Goal: Information Seeking & Learning: Learn about a topic

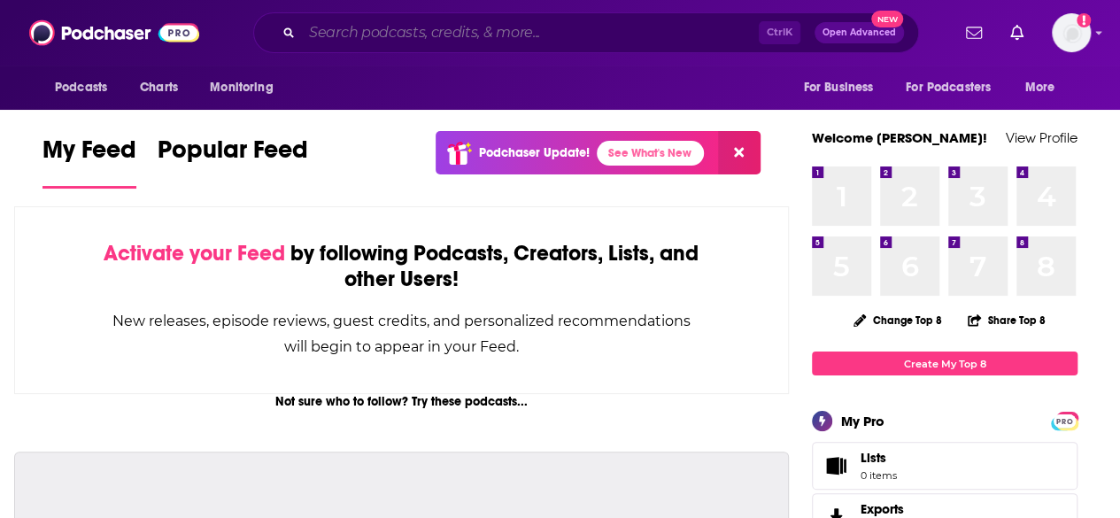
click at [459, 35] on input "Search podcasts, credits, & more..." at bounding box center [530, 33] width 457 height 28
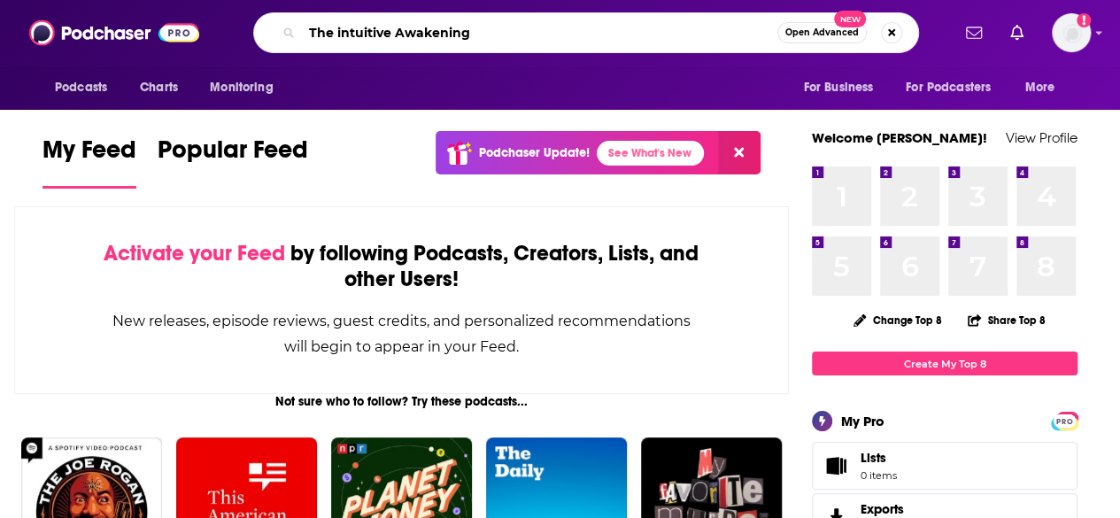
type input "The intuitive Awakening"
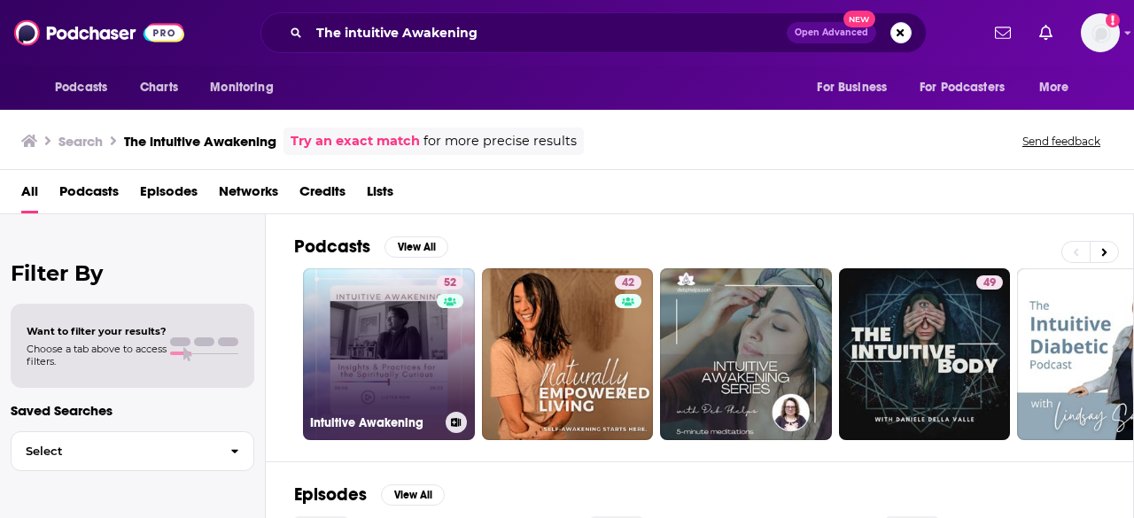
click at [383, 372] on link "52 Intuitive Awakening" at bounding box center [389, 354] width 172 height 172
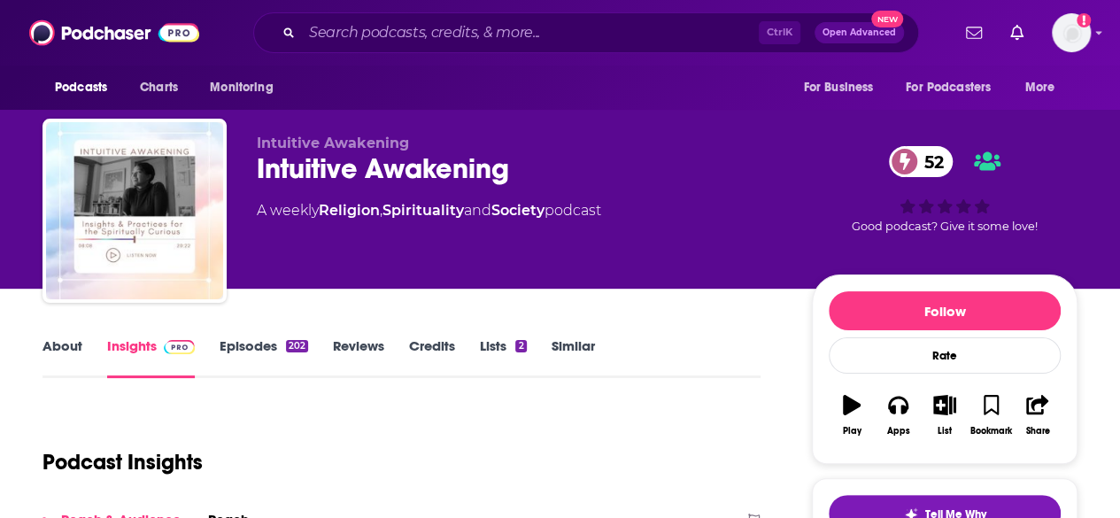
click at [51, 346] on link "About" at bounding box center [63, 357] width 40 height 41
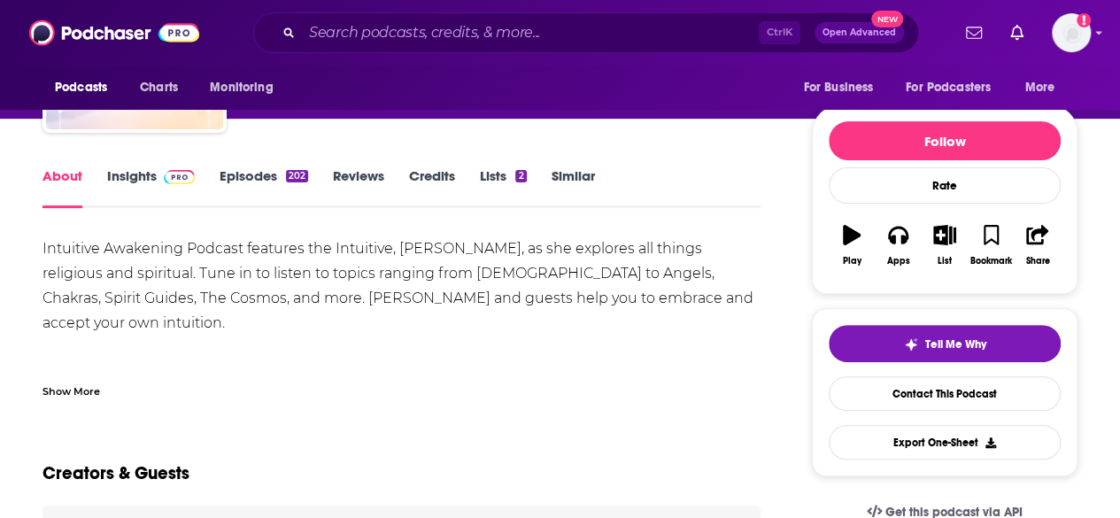
scroll to position [266, 0]
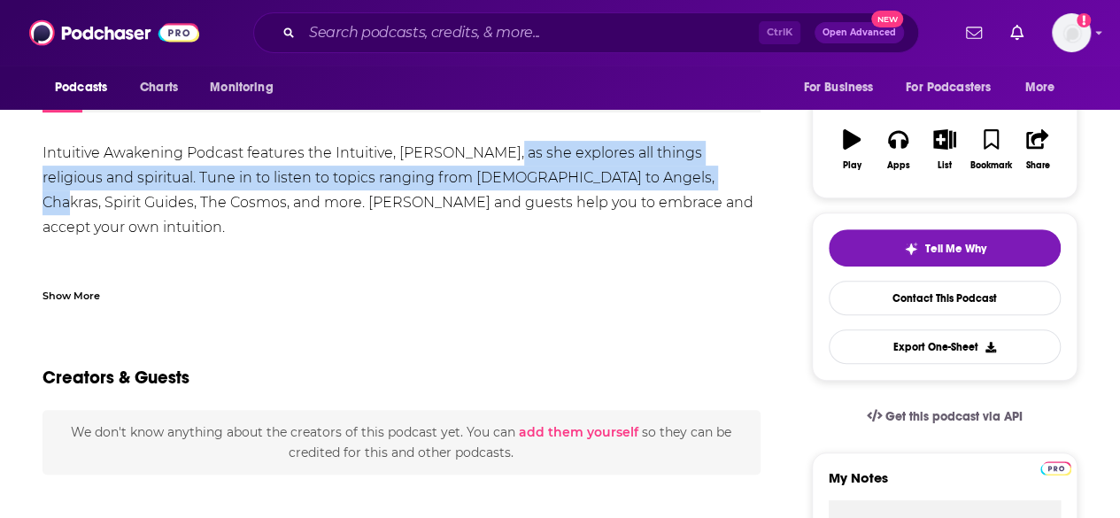
drag, startPoint x: 505, startPoint y: 159, endPoint x: 642, endPoint y: 169, distance: 137.7
click at [642, 169] on div "Intuitive Awakening Podcast features the Intuitive, [PERSON_NAME], as she explo…" at bounding box center [402, 302] width 718 height 322
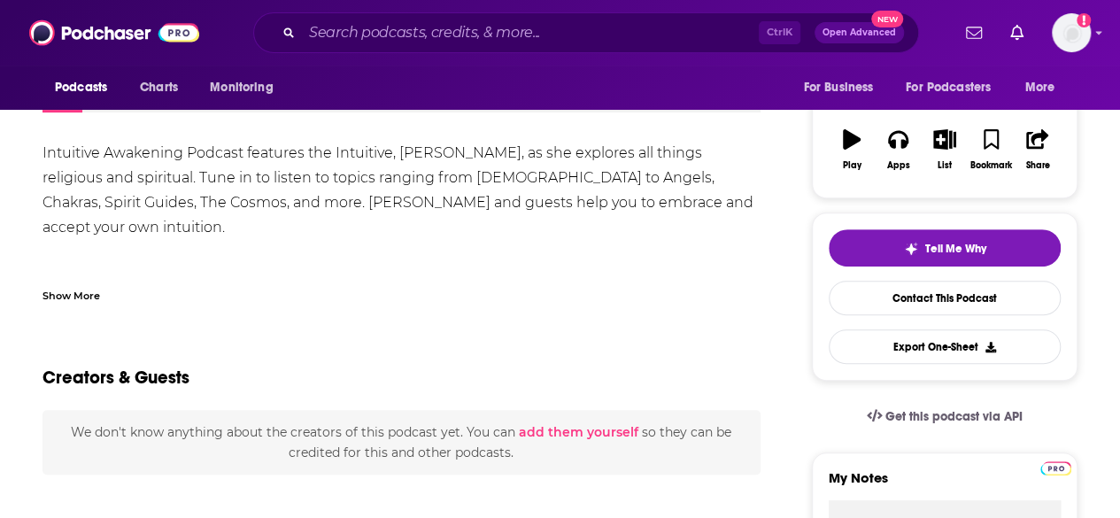
click at [631, 192] on div "Intuitive Awakening Podcast features the Intuitive, [PERSON_NAME], as she explo…" at bounding box center [402, 302] width 718 height 322
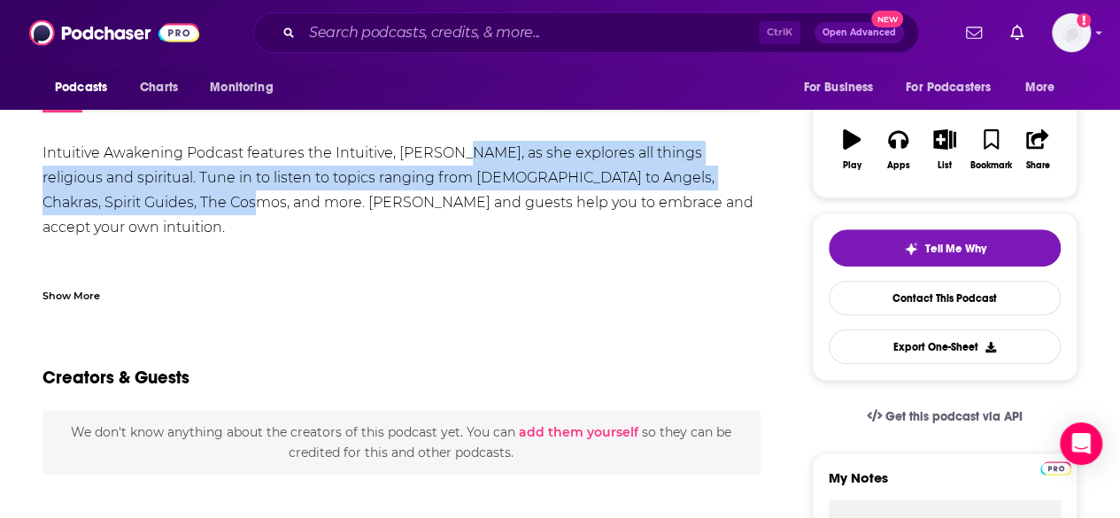
drag, startPoint x: 461, startPoint y: 156, endPoint x: 174, endPoint y: 210, distance: 292.0
click at [174, 210] on div "Intuitive Awakening Podcast features the Intuitive, [PERSON_NAME], as she explo…" at bounding box center [402, 302] width 718 height 322
copy div "as she explores all things religious and spiritual. Tune in to listen to topics…"
drag, startPoint x: 639, startPoint y: 175, endPoint x: 512, endPoint y: 162, distance: 127.3
click at [639, 175] on div "Intuitive Awakening Podcast features the Intuitive, [PERSON_NAME], as she explo…" at bounding box center [402, 302] width 718 height 322
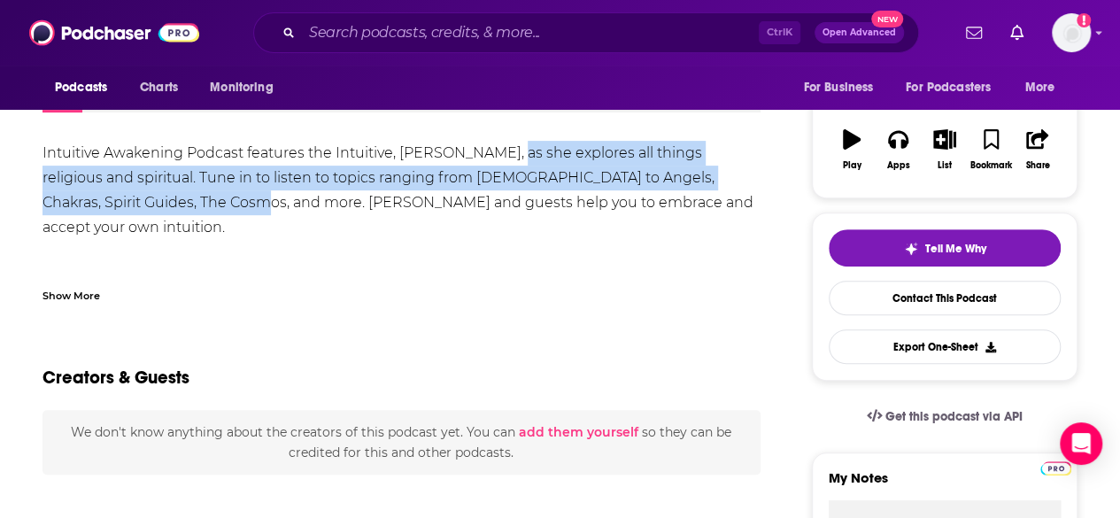
drag, startPoint x: 511, startPoint y: 156, endPoint x: 178, endPoint y: 206, distance: 336.8
click at [178, 206] on div "Intuitive Awakening Podcast features the Intuitive, [PERSON_NAME], as she explo…" at bounding box center [402, 302] width 718 height 322
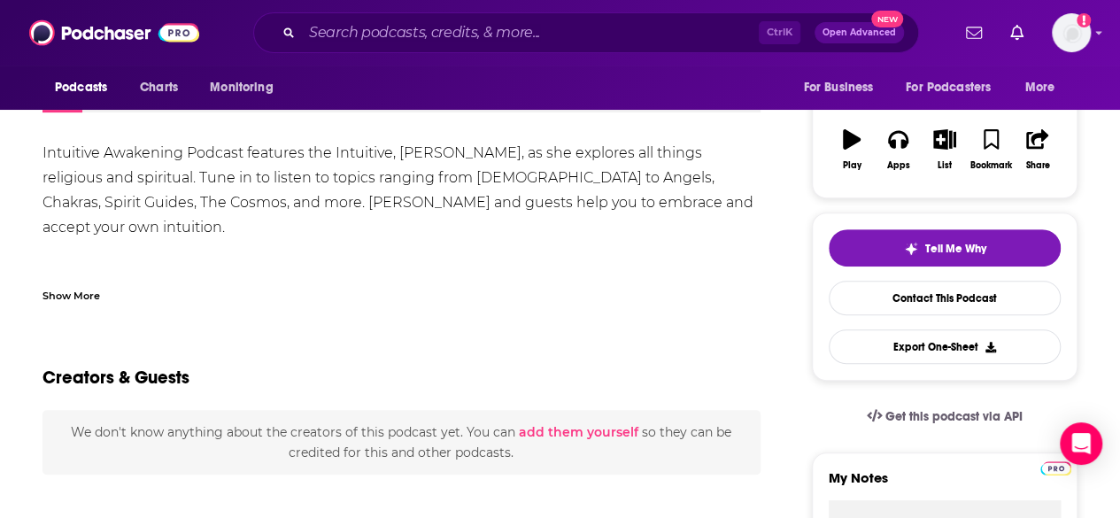
click at [197, 334] on div "Creators & Guests" at bounding box center [402, 367] width 718 height 86
click at [443, 26] on input "Search podcasts, credits, & more..." at bounding box center [530, 33] width 457 height 28
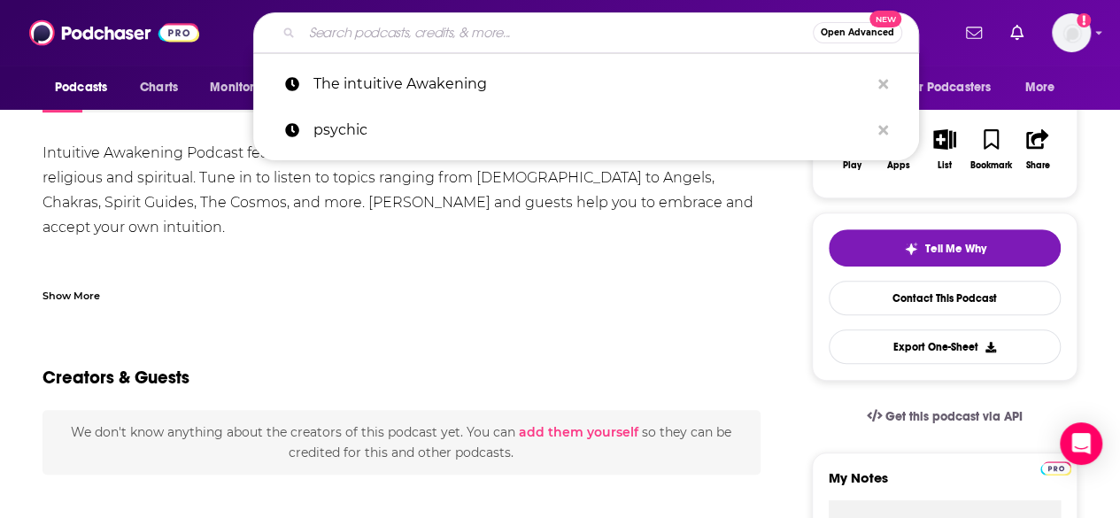
click at [443, 26] on input "Search podcasts, credits, & more..." at bounding box center [557, 33] width 511 height 28
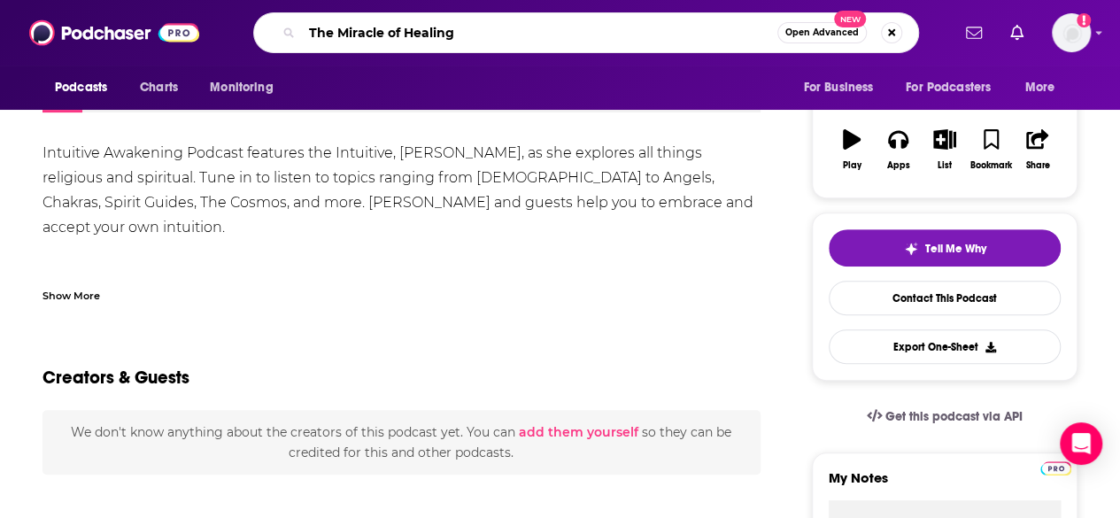
type input "The Miracle of Healing"
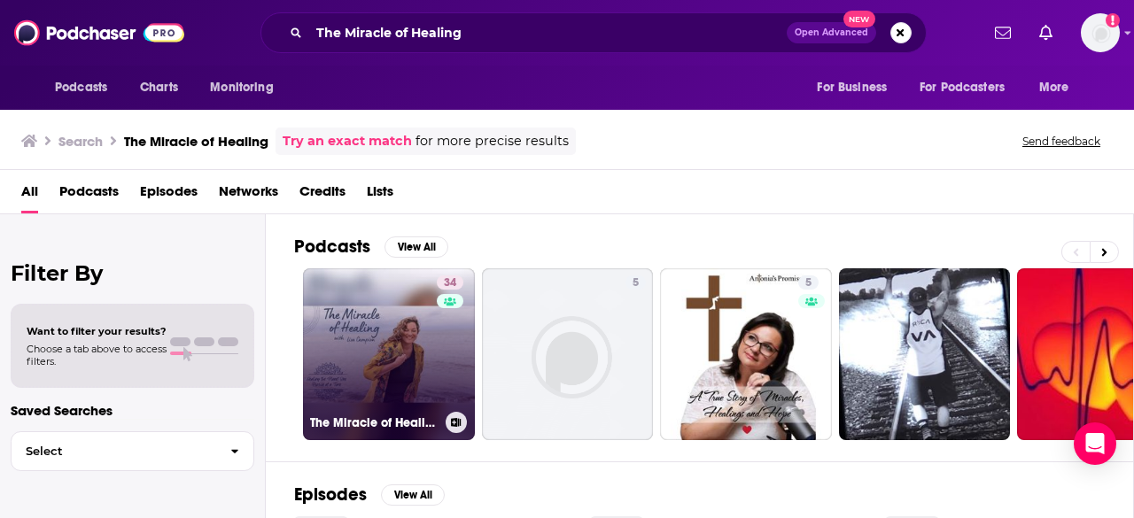
click at [376, 355] on link "34 The Miracle of Healing with [PERSON_NAME]" at bounding box center [389, 354] width 172 height 172
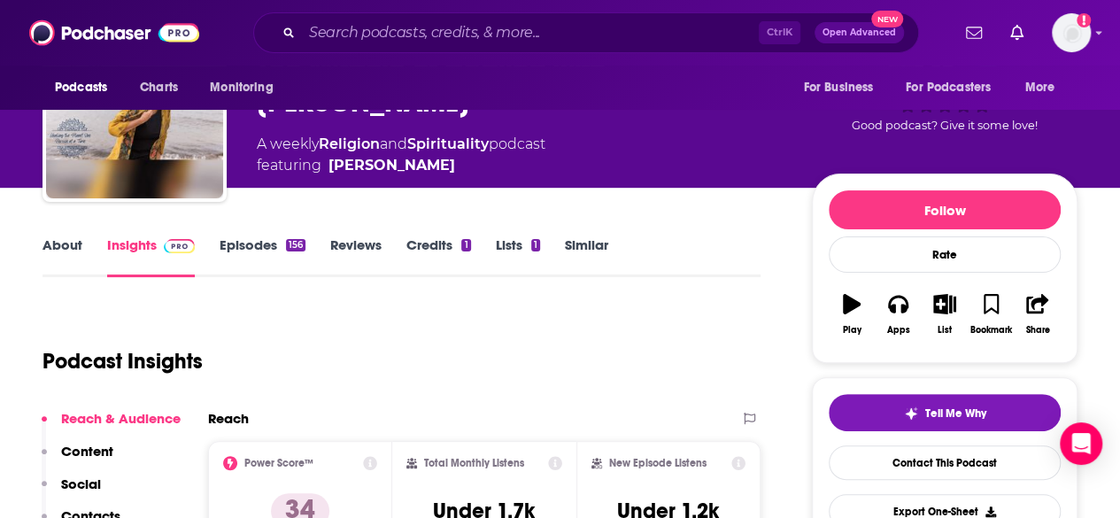
scroll to position [177, 0]
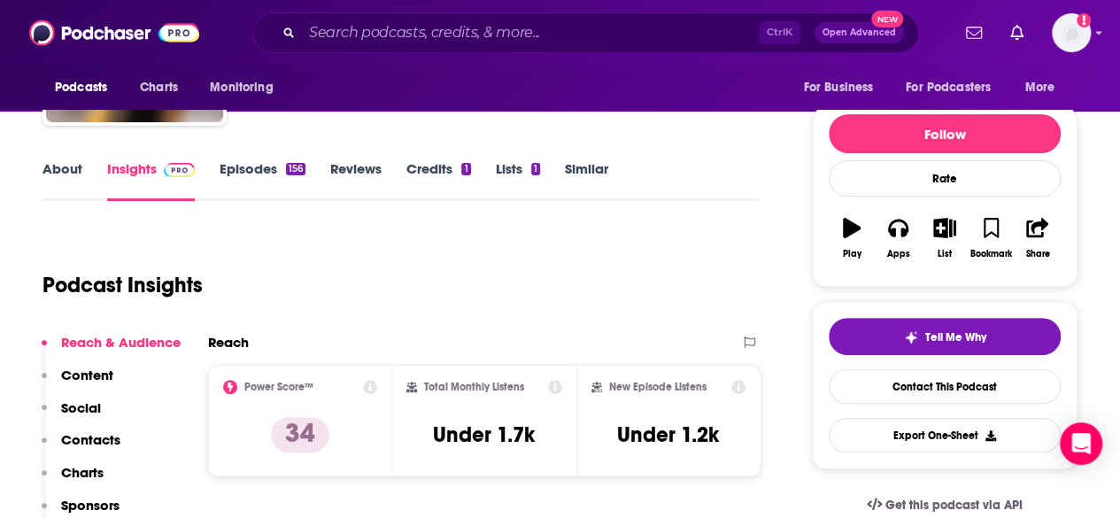
click at [74, 171] on link "About" at bounding box center [63, 180] width 40 height 41
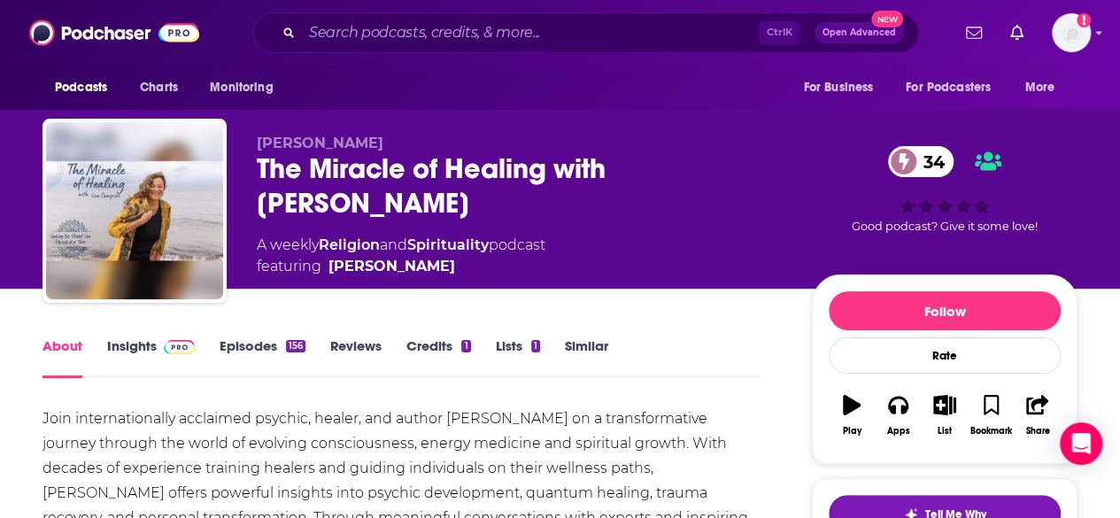
scroll to position [177, 0]
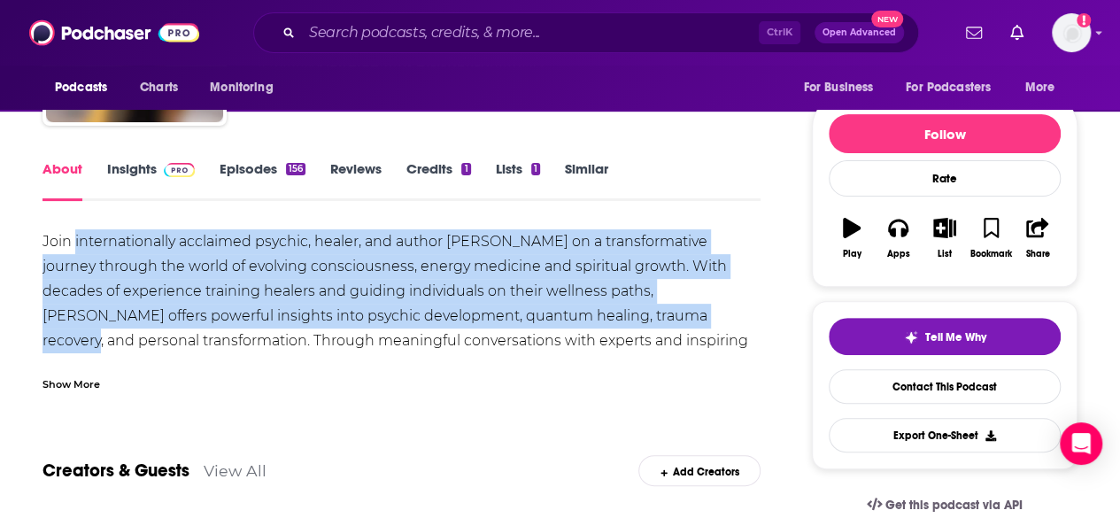
drag, startPoint x: 76, startPoint y: 244, endPoint x: 602, endPoint y: 322, distance: 531.7
click at [602, 322] on div "Join internationally acclaimed psychic, healer, and author [PERSON_NAME] on a t…" at bounding box center [402, 340] width 718 height 223
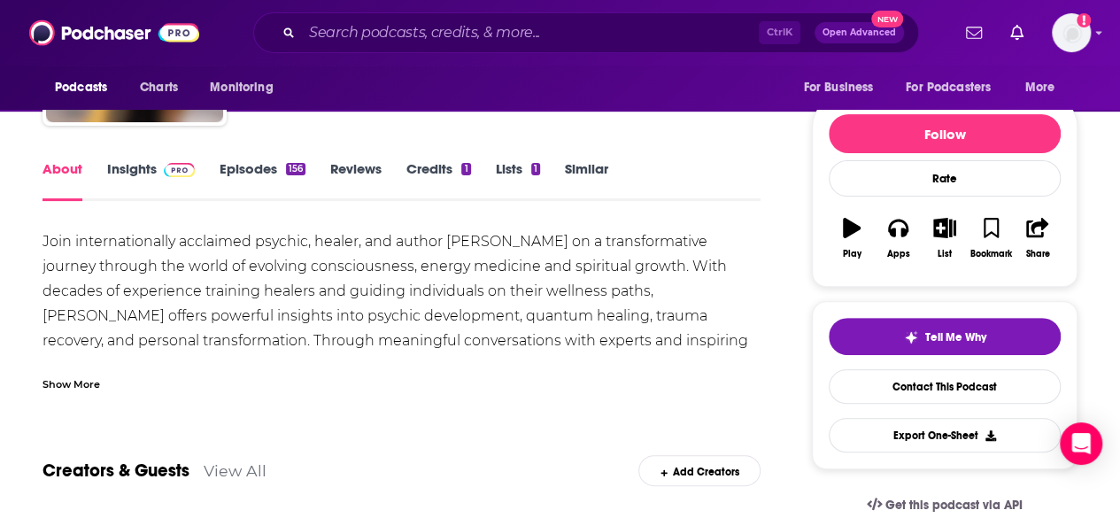
click at [109, 385] on div "Show More" at bounding box center [402, 377] width 718 height 30
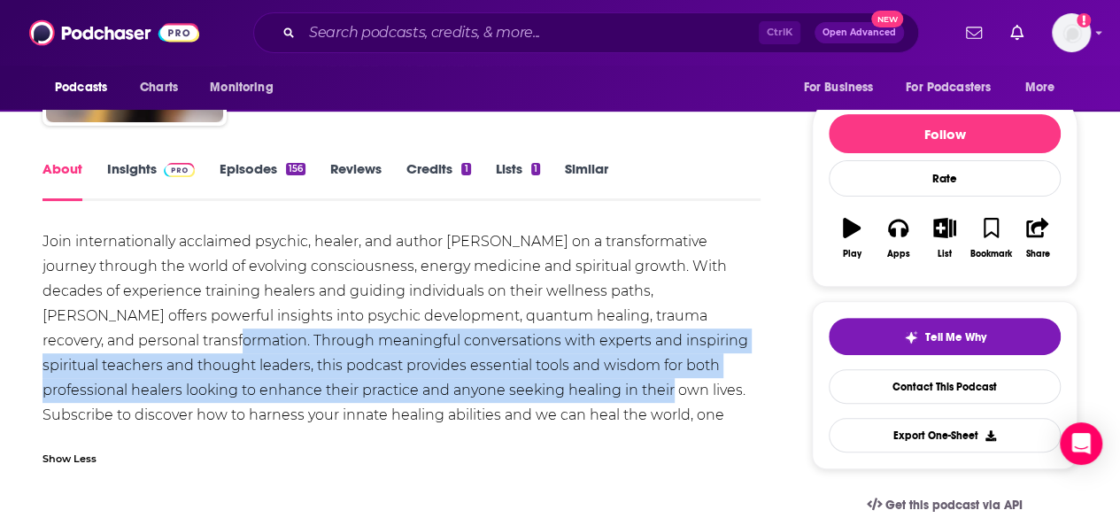
drag, startPoint x: 38, startPoint y: 340, endPoint x: 457, endPoint y: 392, distance: 422.2
copy div "Through meaningful conversations with experts and inspiring spiritual teachers …"
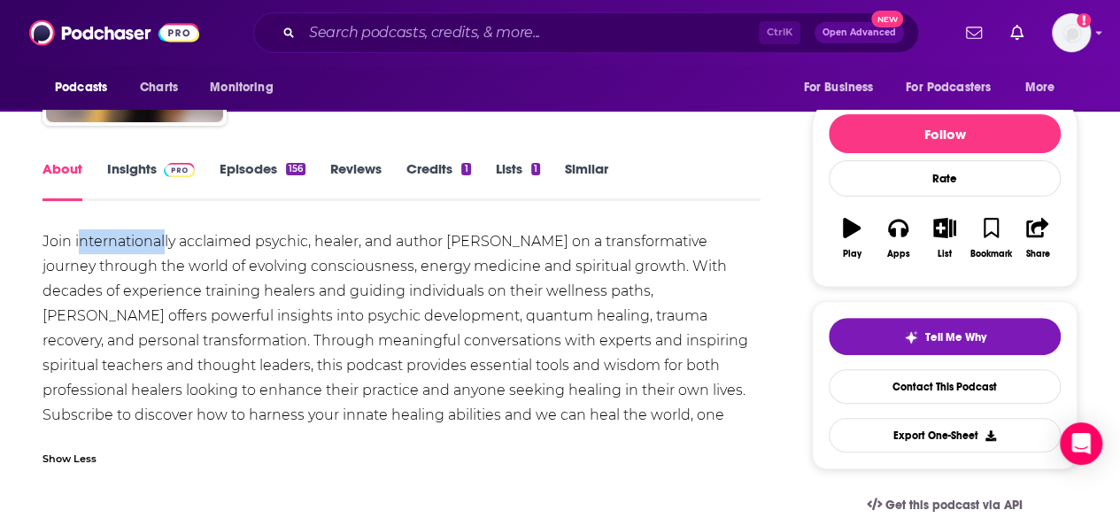
drag, startPoint x: 78, startPoint y: 248, endPoint x: 165, endPoint y: 236, distance: 87.7
click at [165, 236] on div "Join internationally acclaimed psychic, healer, and author [PERSON_NAME] on a t…" at bounding box center [402, 340] width 718 height 223
click at [135, 275] on div "Join internationally acclaimed psychic, healer, and author [PERSON_NAME] on a t…" at bounding box center [402, 340] width 718 height 223
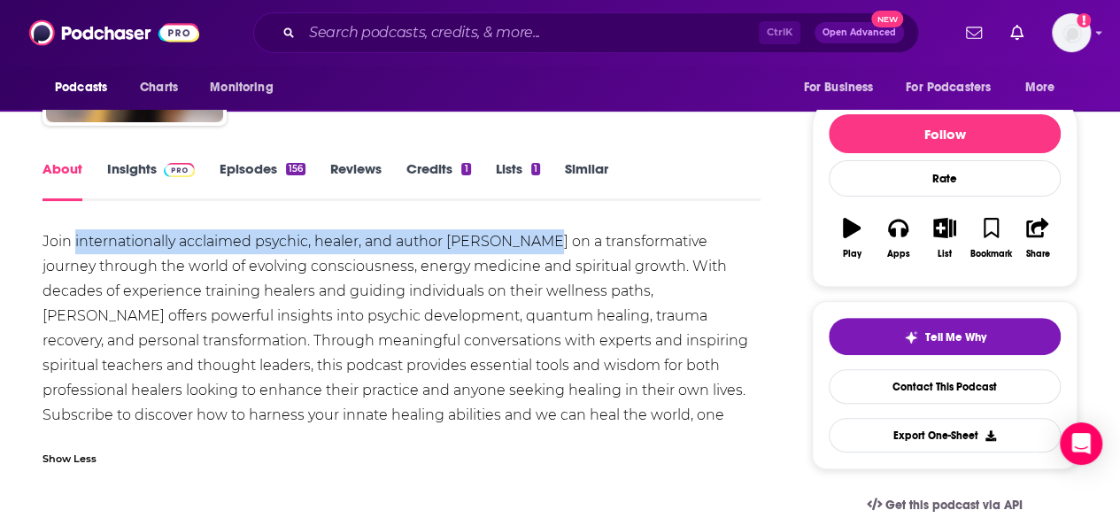
drag, startPoint x: 75, startPoint y: 247, endPoint x: 540, endPoint y: 252, distance: 465.0
click at [540, 252] on div "Join internationally acclaimed psychic, healer, and author [PERSON_NAME] on a t…" at bounding box center [402, 340] width 718 height 223
copy div "internationally acclaimed psychic, healer, and author [PERSON_NAME]"
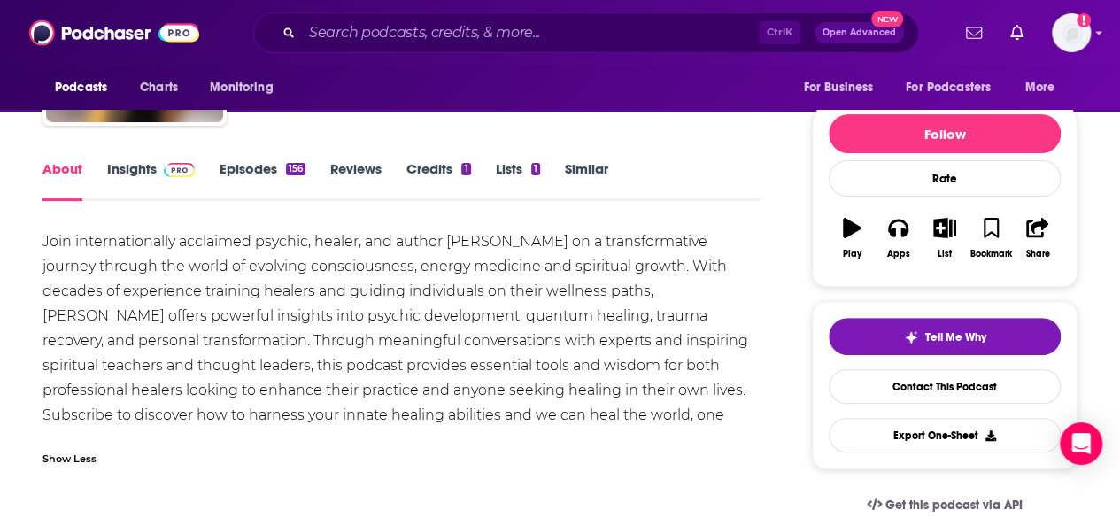
drag, startPoint x: 153, startPoint y: 351, endPoint x: 77, endPoint y: 351, distance: 76.2
click at [153, 351] on div "Join internationally acclaimed psychic, healer, and author [PERSON_NAME] on a t…" at bounding box center [402, 340] width 718 height 223
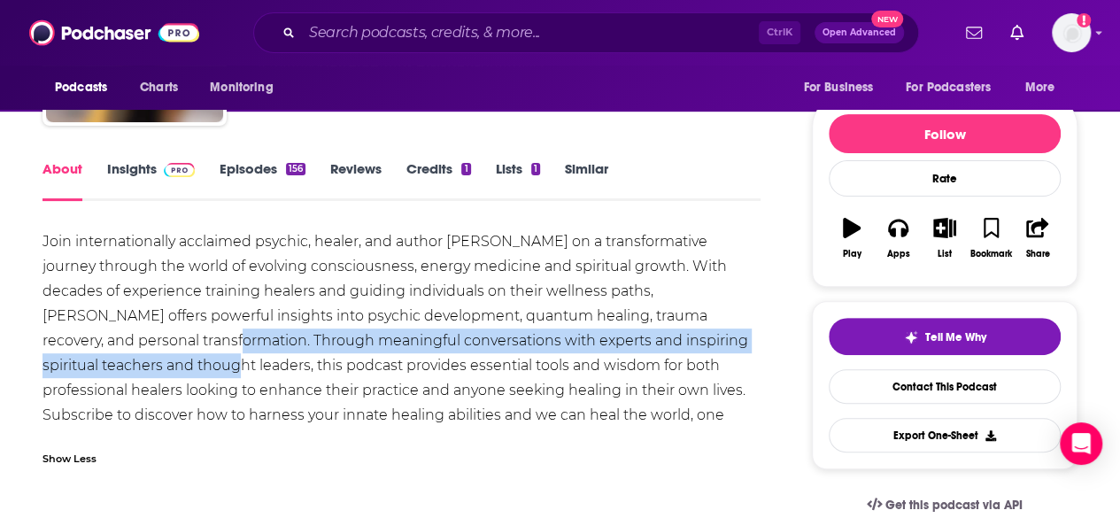
copy div "Through meaningful conversations with experts and inspiring spiritual teachers …"
drag, startPoint x: 41, startPoint y: 343, endPoint x: 746, endPoint y: 348, distance: 705.0
